Goal: Find specific fact: Find contact information

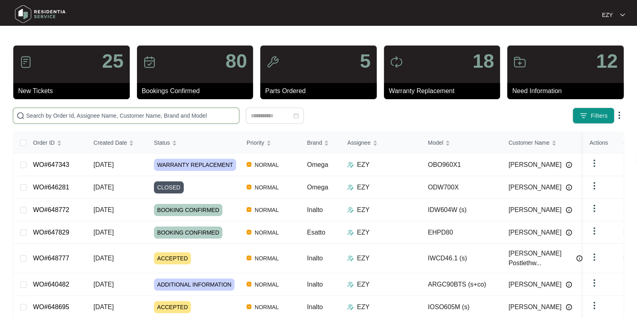
click at [131, 116] on input "text" at bounding box center [131, 115] width 210 height 9
paste input "647486"
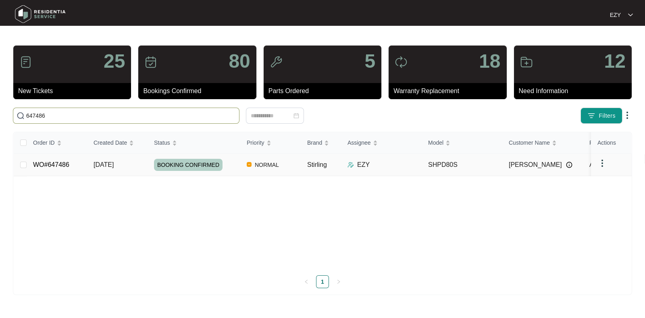
type input "647486"
click at [129, 167] on td "[DATE]" at bounding box center [117, 165] width 60 height 23
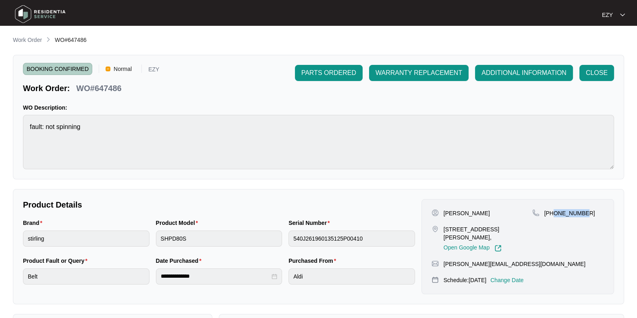
drag, startPoint x: 589, startPoint y: 205, endPoint x: 553, endPoint y: 214, distance: 37.8
click at [553, 214] on div "[PERSON_NAME] [STREET_ADDRESS][PERSON_NAME], Open Google Map [PHONE_NUMBER] [PE…" at bounding box center [518, 246] width 193 height 95
copy p "493537660"
click at [471, 261] on p "[PERSON_NAME][EMAIL_ADDRESS][DOMAIN_NAME]" at bounding box center [515, 264] width 142 height 8
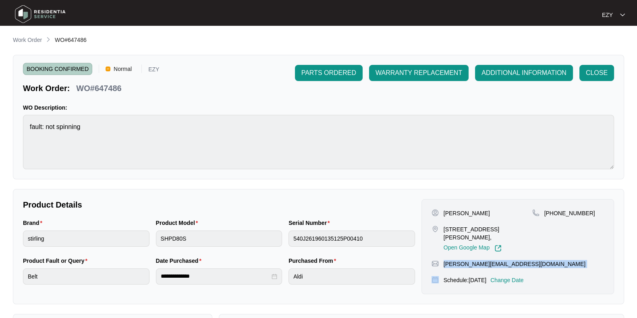
click at [471, 261] on p "[PERSON_NAME][EMAIL_ADDRESS][DOMAIN_NAME]" at bounding box center [515, 264] width 142 height 8
copy p "[PERSON_NAME][EMAIL_ADDRESS][DOMAIN_NAME]"
